Goal: Check status: Check status

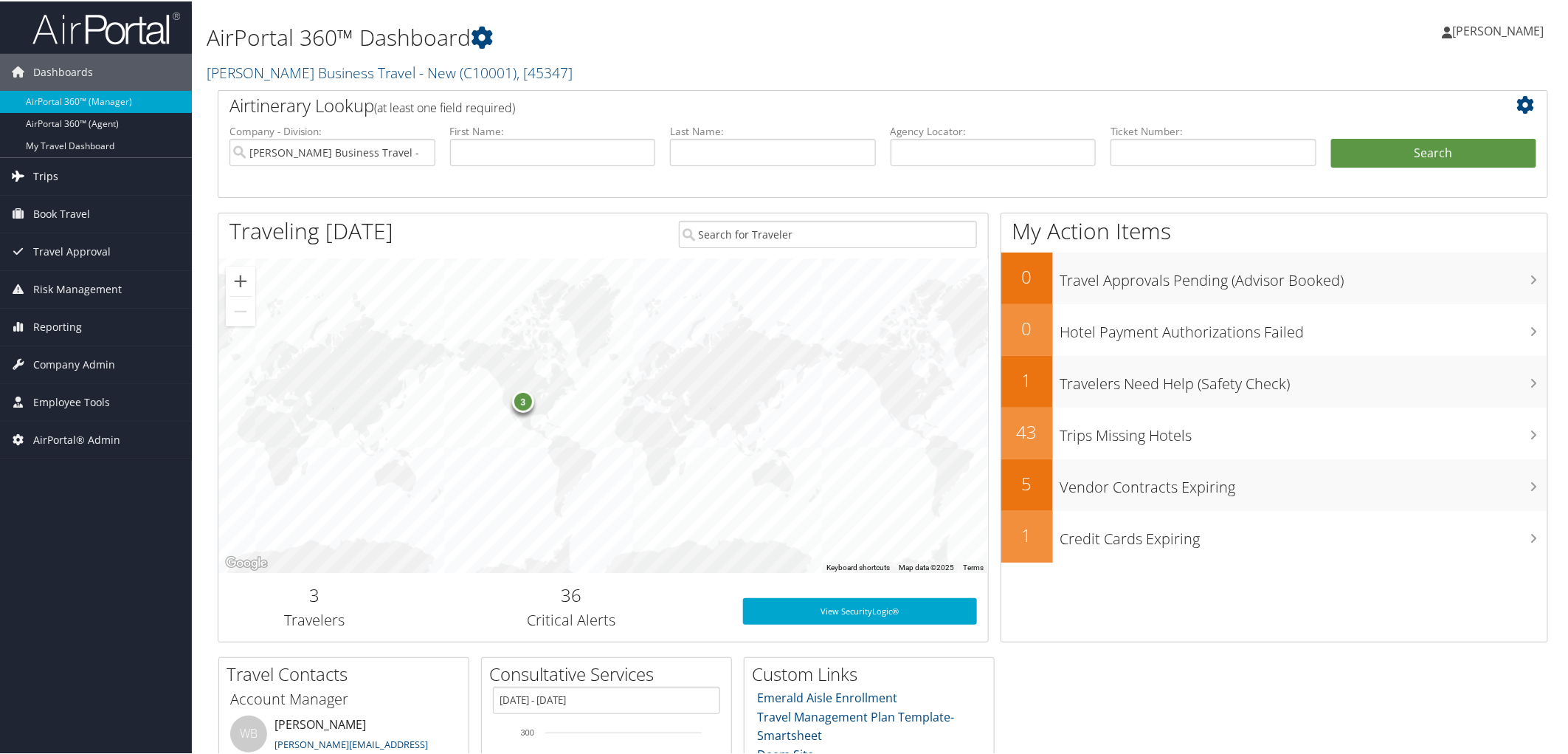
click at [56, 176] on span "Trips" at bounding box center [46, 175] width 25 height 37
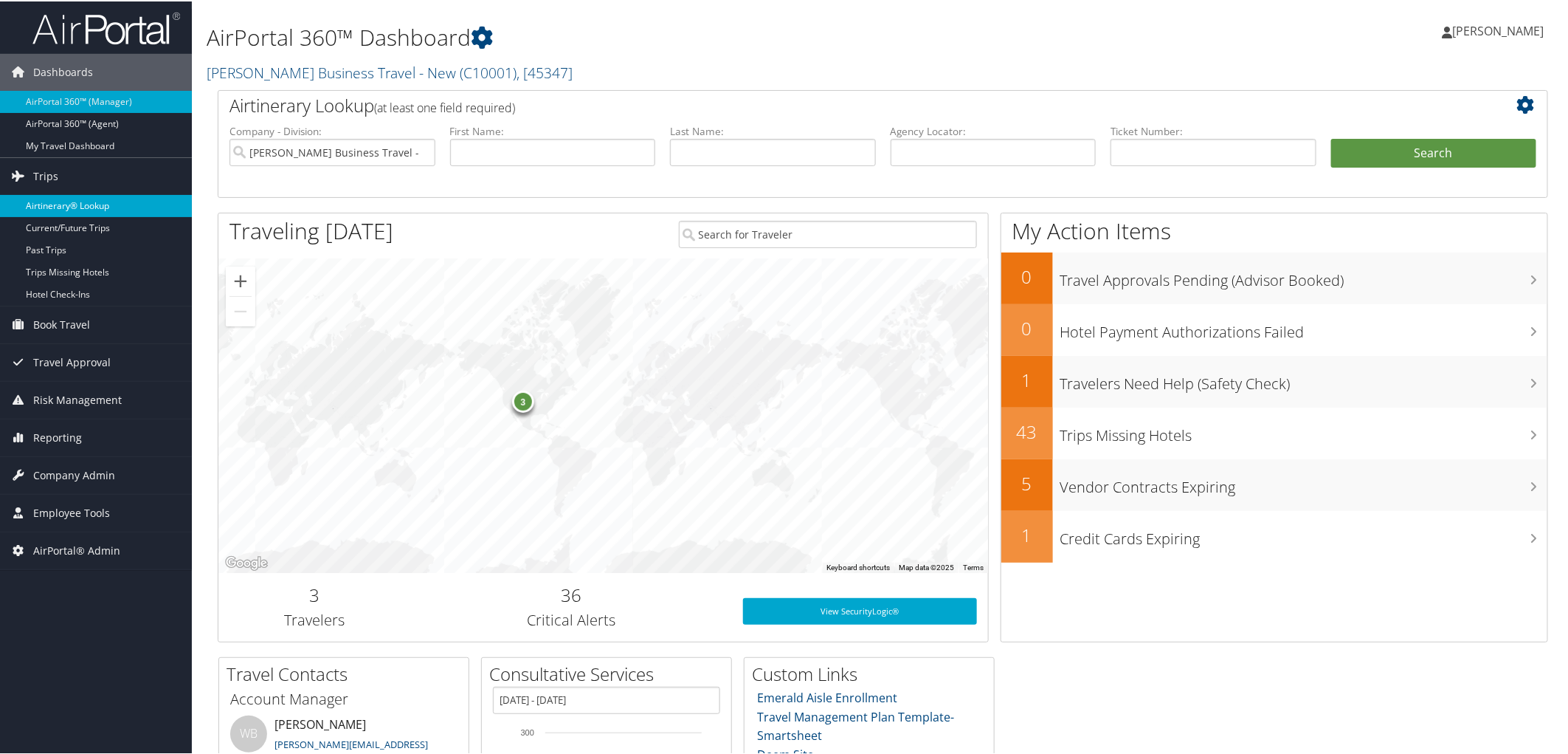
click at [61, 211] on link "Airtinerary® Lookup" at bounding box center [96, 205] width 192 height 22
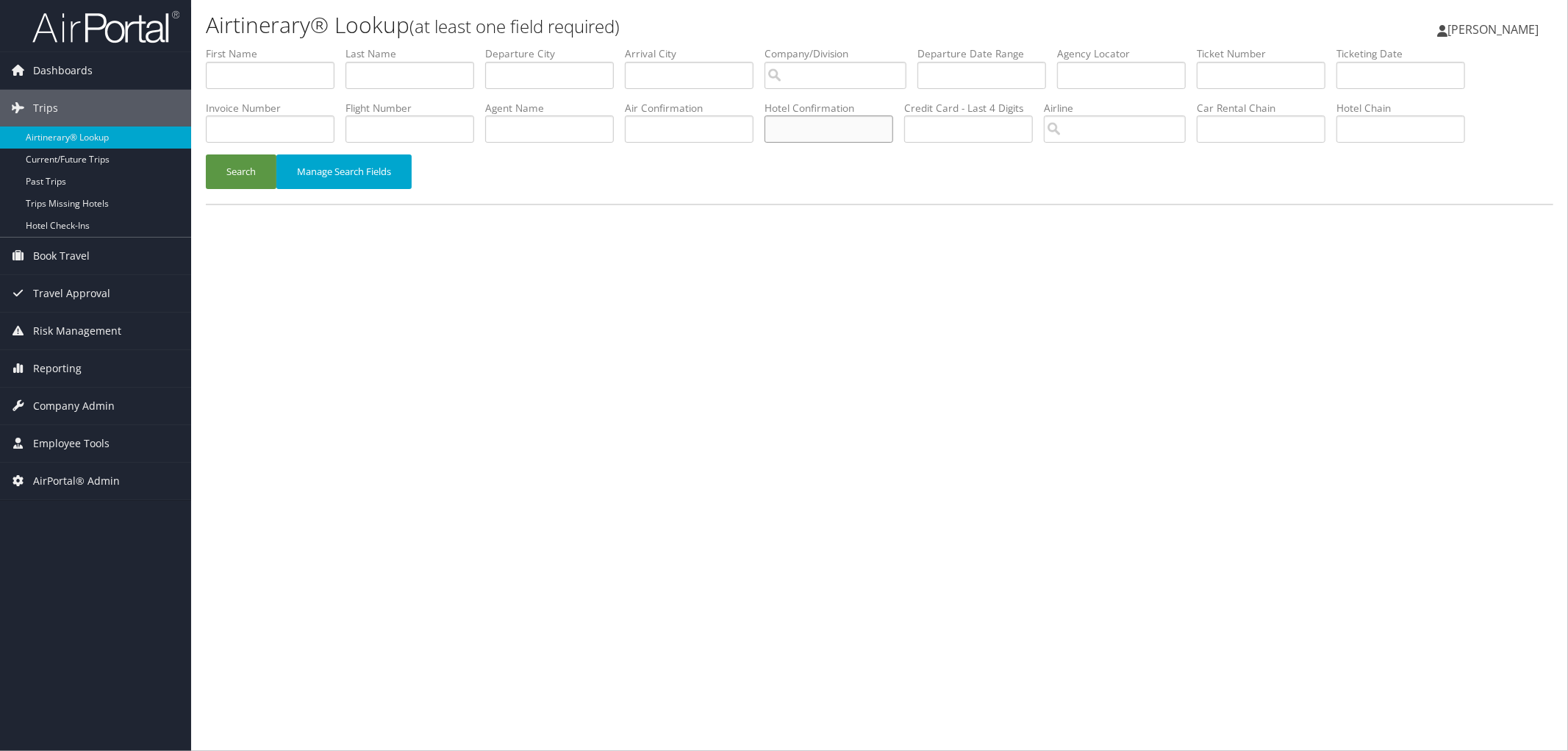
click at [878, 125] on input "text" at bounding box center [829, 129] width 129 height 27
paste input "95382SF002055"
type input "95382SF002055"
click at [265, 171] on button "Search" at bounding box center [241, 171] width 70 height 35
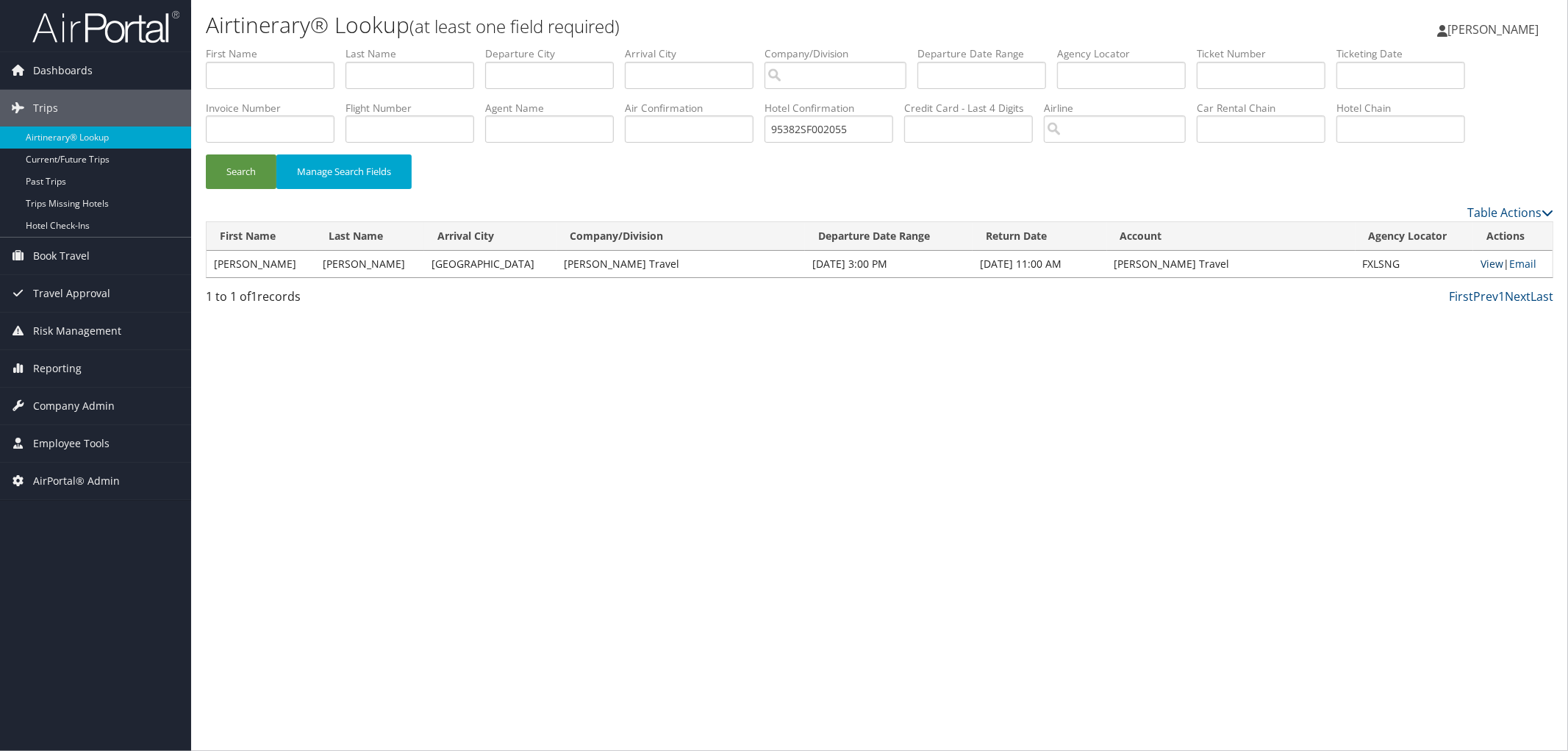
click at [1481, 260] on link "View" at bounding box center [1492, 263] width 23 height 14
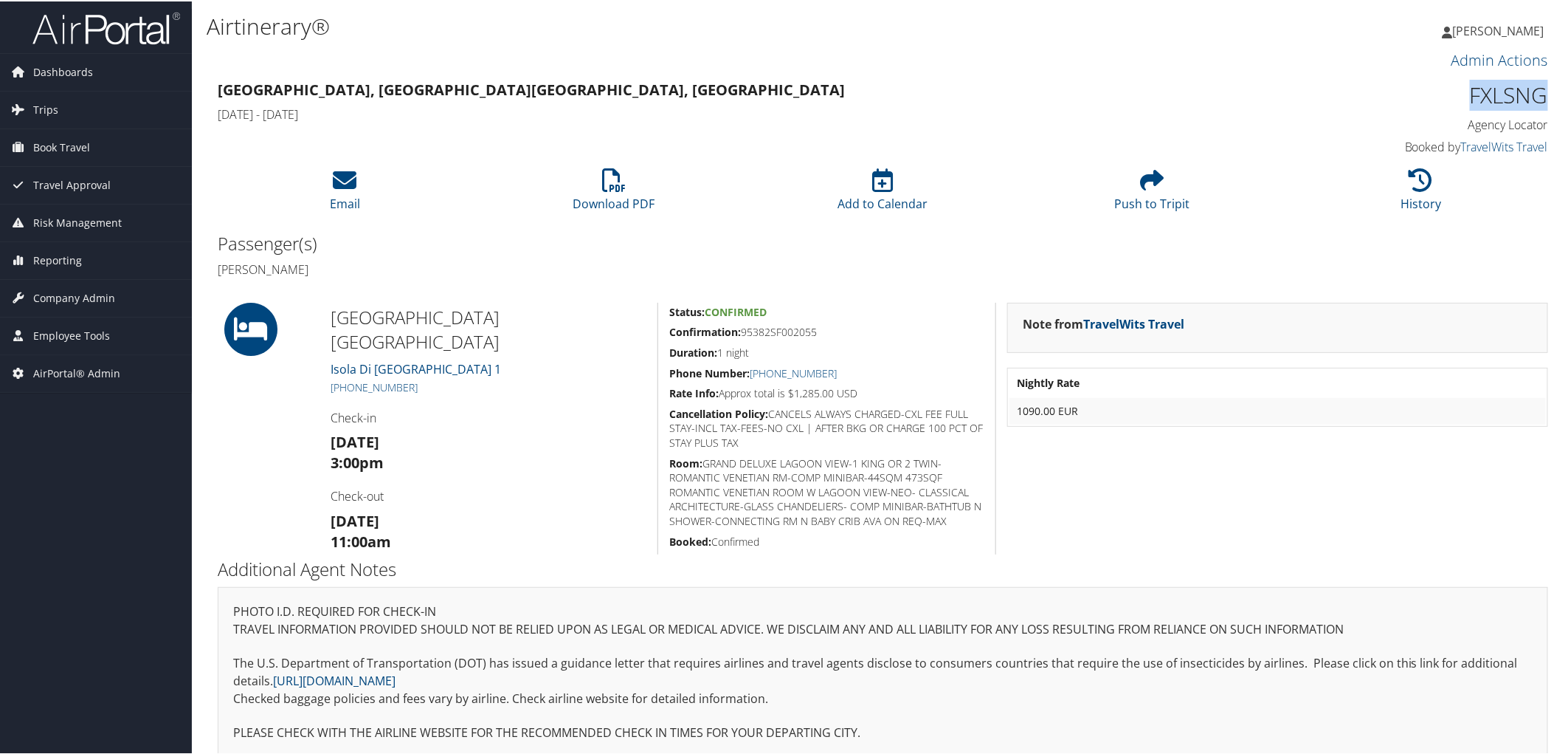
click at [1510, 96] on h1 "FXLSNG" at bounding box center [1390, 94] width 316 height 31
copy h1 "FXLSNG"
